Goal: Find specific page/section: Find specific page/section

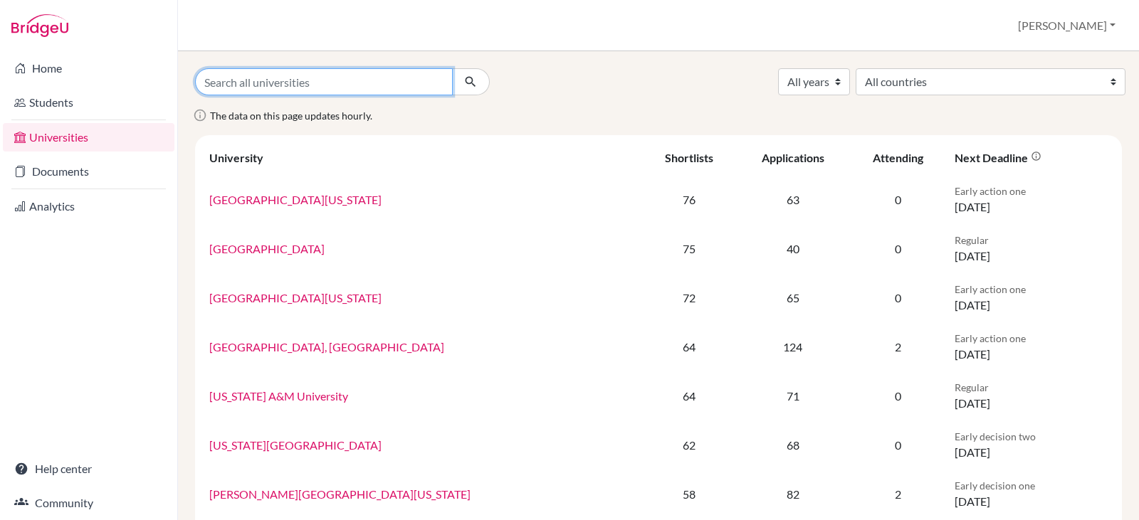
click at [236, 83] on input "Search all universities" at bounding box center [324, 81] width 258 height 27
type input "[GEOGRAPHIC_DATA]"
click at [452, 68] on button "submit" at bounding box center [471, 81] width 38 height 27
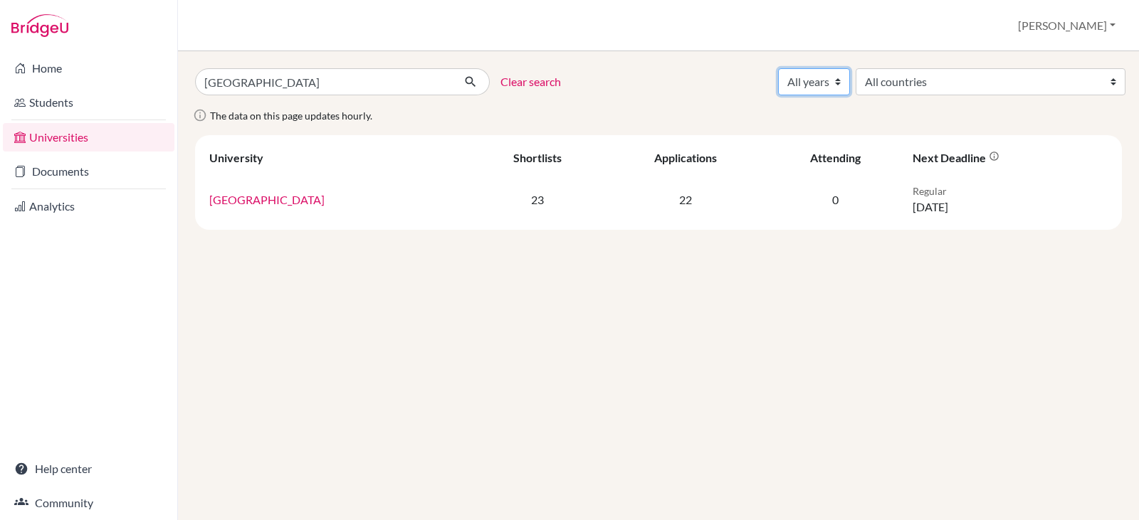
click at [850, 80] on select "All years 2027 2026 2025 2024 2023 2022 2021 2020 2019 2018" at bounding box center [814, 81] width 72 height 27
select select "2026"
click at [850, 68] on select "All years 2027 2026 2025 2024 2023 2022 2021 2020 2019 2018" at bounding box center [814, 81] width 72 height 27
select select "2026"
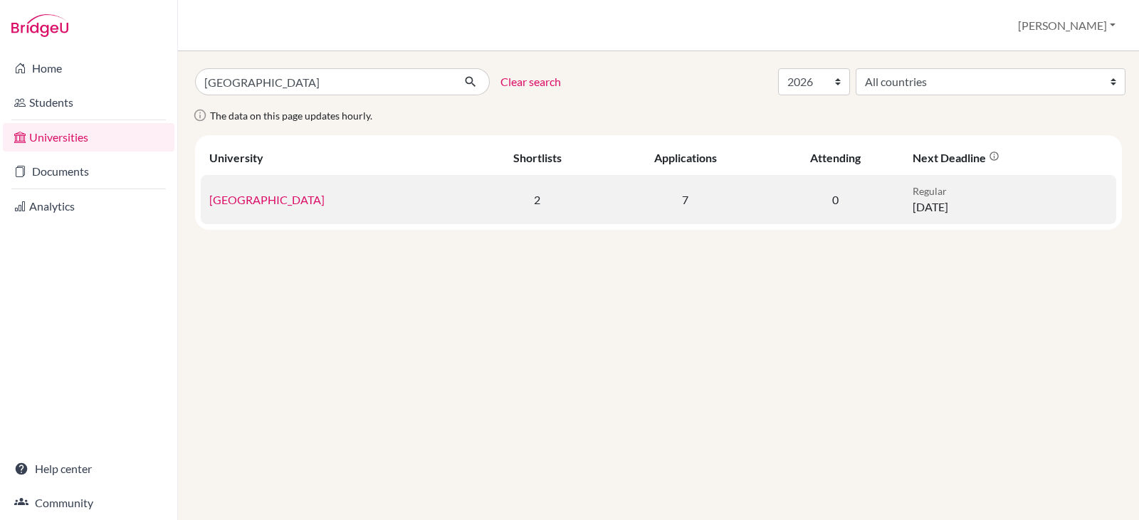
click at [294, 197] on link "[GEOGRAPHIC_DATA]" at bounding box center [266, 200] width 115 height 14
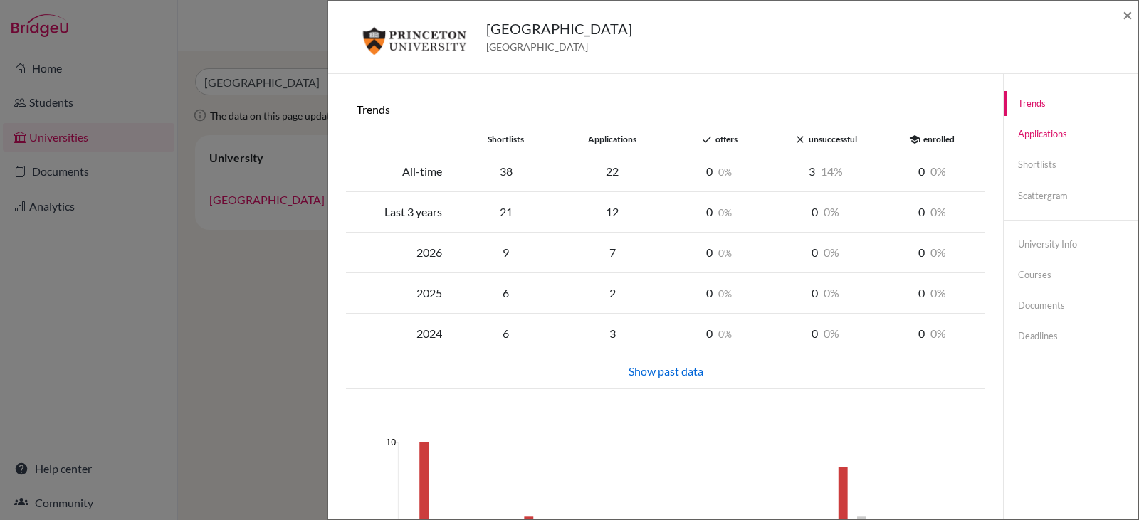
click at [1040, 132] on link "Applications" at bounding box center [1071, 134] width 135 height 25
